Goal: Information Seeking & Learning: Get advice/opinions

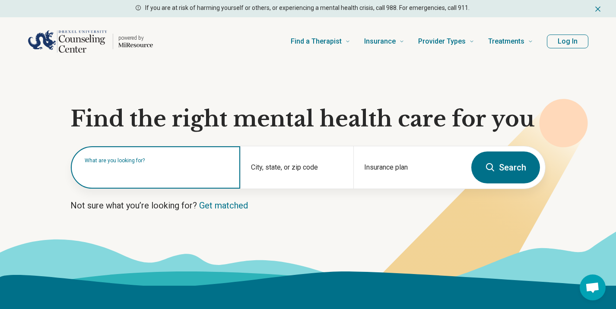
click at [199, 174] on input "text" at bounding box center [157, 172] width 145 height 10
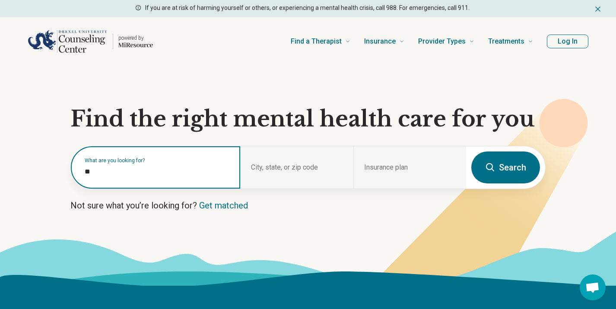
type input "***"
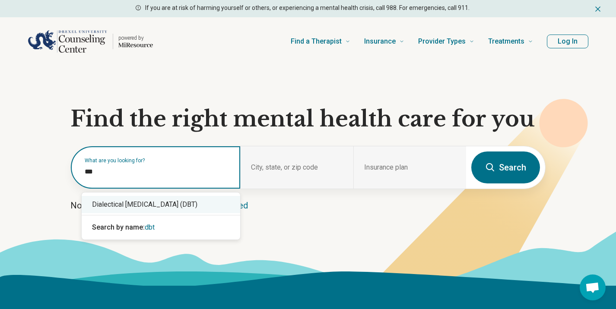
click at [158, 205] on div "Dialectical [MEDICAL_DATA] (DBT)" at bounding box center [161, 204] width 158 height 17
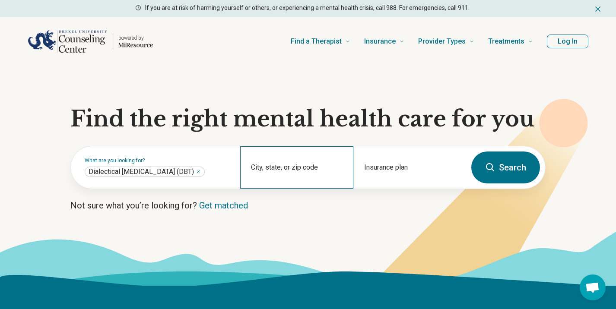
click at [281, 162] on div "City, state, or zip code" at bounding box center [296, 167] width 113 height 42
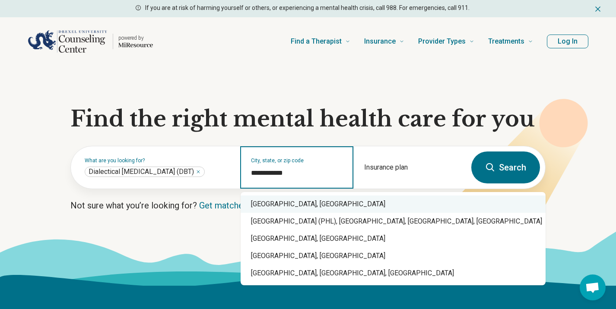
click at [278, 199] on div "[GEOGRAPHIC_DATA], [GEOGRAPHIC_DATA]" at bounding box center [392, 204] width 305 height 17
type input "**********"
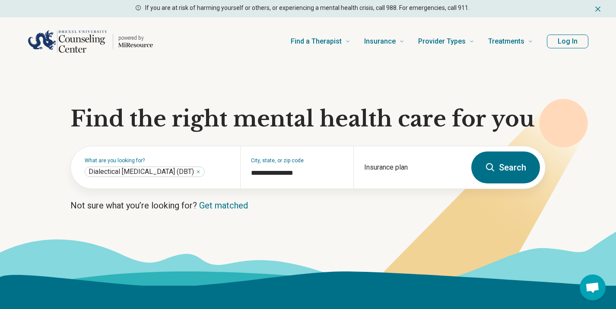
click at [498, 178] on button "Search" at bounding box center [505, 168] width 69 height 32
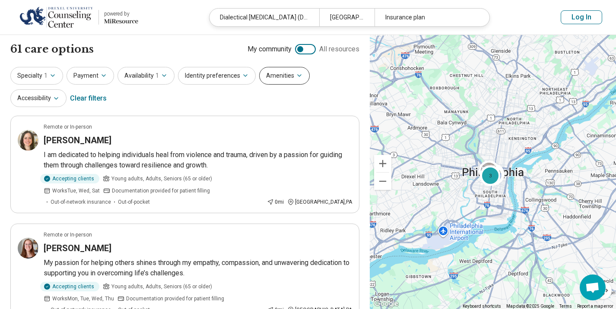
click at [274, 77] on button "Amenities" at bounding box center [284, 76] width 51 height 18
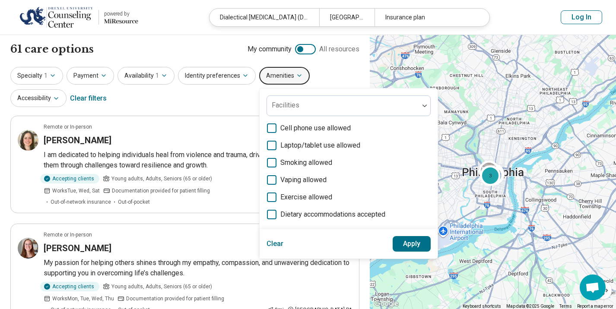
click at [274, 77] on button "Amenities" at bounding box center [284, 76] width 51 height 18
click at [225, 102] on div "Specialty 1 Payment Availability 1 Identity preferences Amenities Facilities Ce…" at bounding box center [184, 88] width 349 height 42
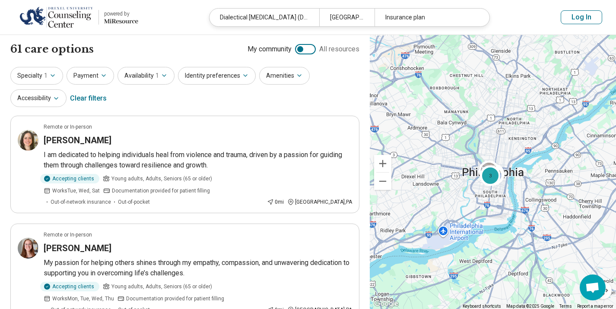
click at [226, 107] on div "Specialty 1 Payment Availability 1 Identity preferences Amenities Accessibility…" at bounding box center [184, 88] width 349 height 42
click at [205, 49] on div "61 care options 61 provider s My community All resources" at bounding box center [184, 49] width 349 height 15
click at [204, 105] on div "Specialty 1 Payment Availability 1 Identity preferences Amenities Accessibility…" at bounding box center [184, 88] width 349 height 42
click at [155, 54] on div "61 care options 61 provider s My community All resources" at bounding box center [184, 49] width 349 height 15
click at [167, 56] on div "61 care options 61 provider s My community All resources" at bounding box center [184, 49] width 349 height 15
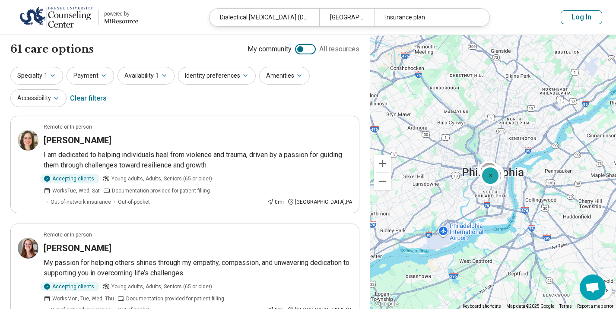
drag, startPoint x: 138, startPoint y: 92, endPoint x: 140, endPoint y: 85, distance: 7.0
click at [138, 92] on div "Specialty 1 Payment Availability 1 Identity preferences Amenities Accessibility…" at bounding box center [184, 88] width 349 height 42
click at [144, 44] on div "61 care options 61 provider s My community All resources" at bounding box center [184, 49] width 349 height 15
click at [199, 96] on div "Specialty 1 Payment Availability 1 Identity preferences Amenities Accessibility…" at bounding box center [184, 88] width 349 height 42
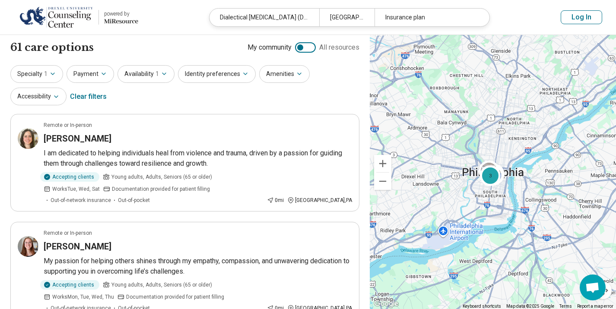
scroll to position [13, 0]
